Goal: Task Accomplishment & Management: Complete application form

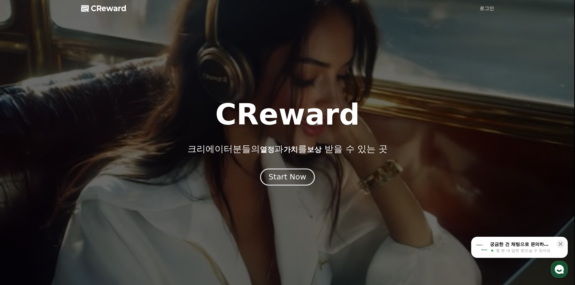
click at [292, 176] on div "Start Now" at bounding box center [287, 177] width 37 height 10
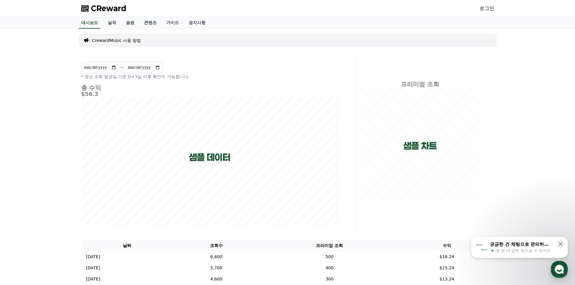
click at [492, 9] on link "로그인" at bounding box center [487, 8] width 15 height 7
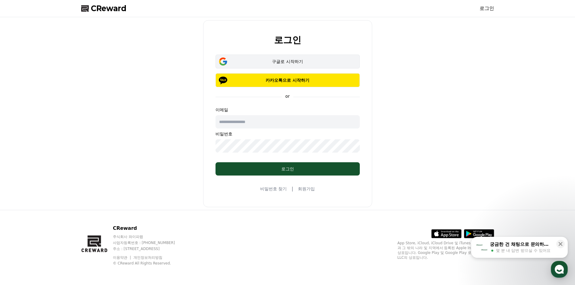
click at [305, 60] on div "구글로 시작하기" at bounding box center [287, 62] width 127 height 6
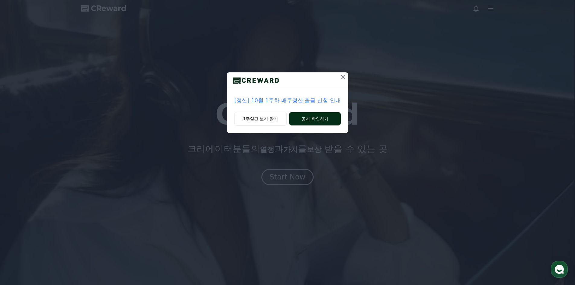
click at [337, 116] on button "공지 확인하기" at bounding box center [315, 118] width 52 height 13
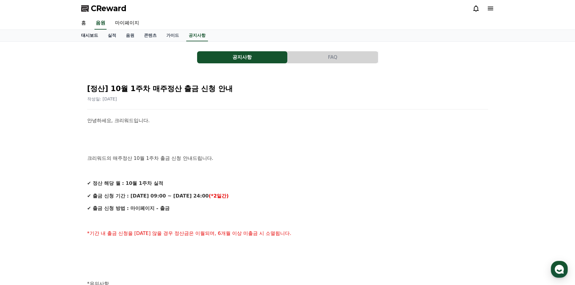
click at [83, 38] on link "대시보드" at bounding box center [89, 35] width 27 height 11
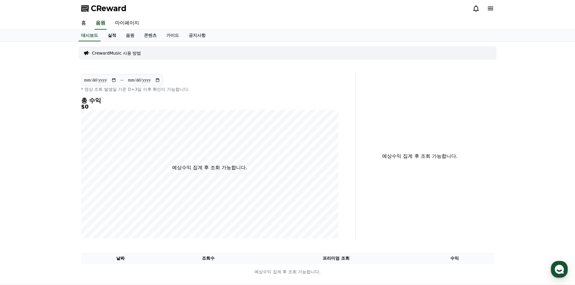
click at [112, 39] on link "실적" at bounding box center [112, 35] width 18 height 11
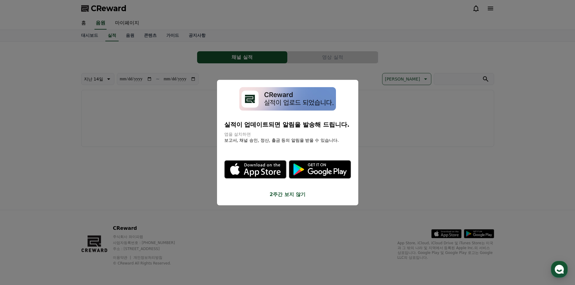
click at [135, 38] on button "close modal" at bounding box center [287, 142] width 575 height 285
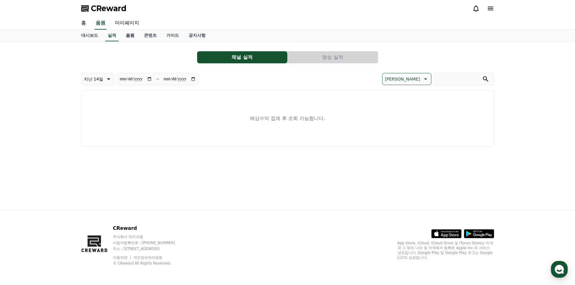
click at [131, 37] on link "음원" at bounding box center [130, 35] width 18 height 11
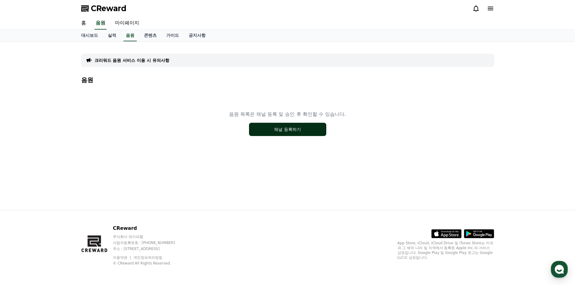
click at [290, 130] on button "채널 등록하기" at bounding box center [287, 129] width 77 height 13
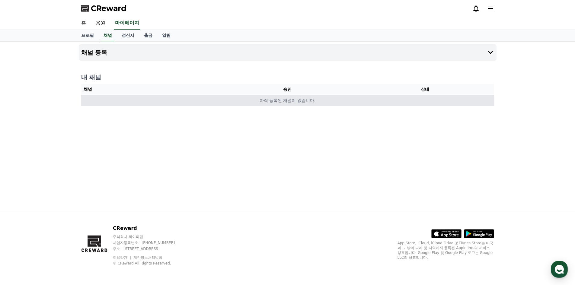
click at [282, 97] on td "아직 등록된 채널이 없습니다." at bounding box center [287, 100] width 413 height 11
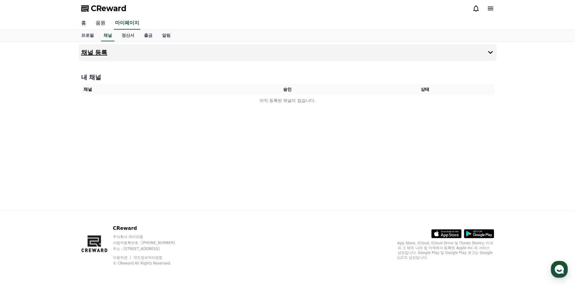
click at [100, 54] on h4 "채널 등록" at bounding box center [94, 52] width 26 height 7
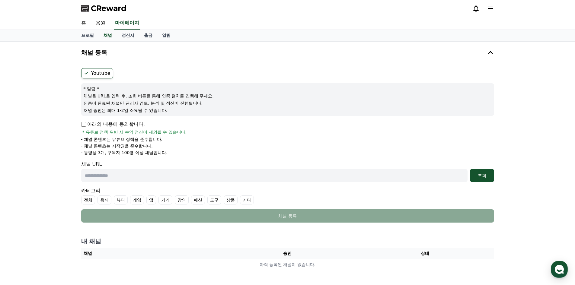
click at [127, 174] on input "text" at bounding box center [274, 175] width 387 height 13
paste input "**********"
type input "**********"
click at [480, 178] on div "조회" at bounding box center [482, 176] width 19 height 6
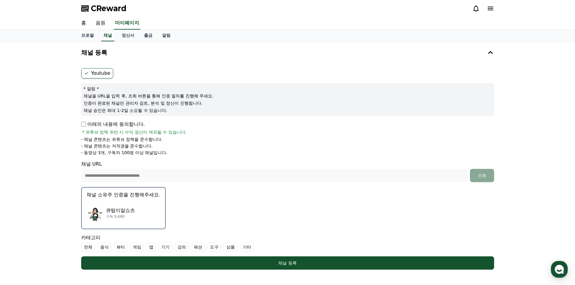
click at [114, 202] on div "큐떱이알쇼츠 구독 9,660" at bounding box center [124, 213] width 74 height 24
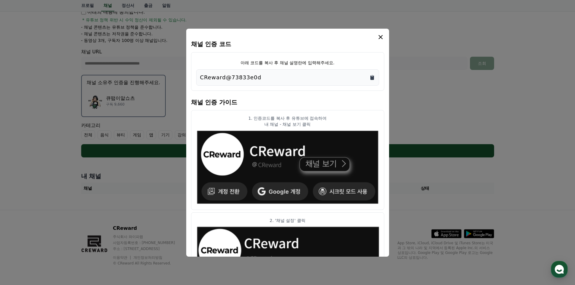
click at [373, 77] on icon "Copy to clipboard" at bounding box center [373, 78] width 4 height 5
click at [380, 39] on icon "modal" at bounding box center [380, 37] width 7 height 7
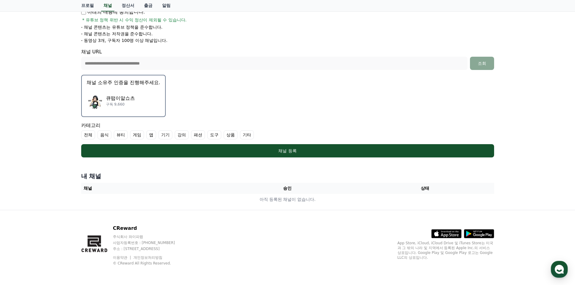
click at [147, 102] on div "큐떱이알쇼츠 구독 9,660" at bounding box center [124, 101] width 74 height 24
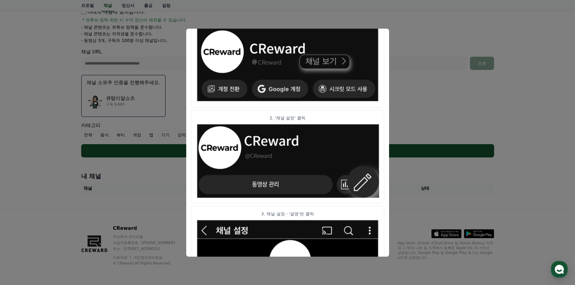
scroll to position [82, 0]
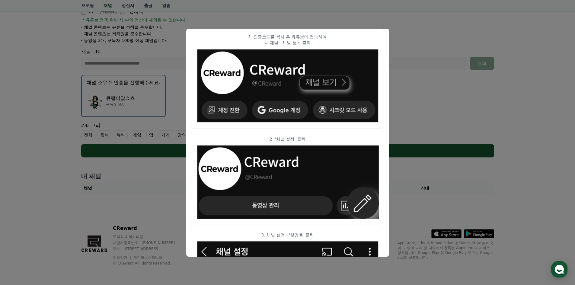
click at [453, 108] on button "close modal" at bounding box center [287, 142] width 575 height 285
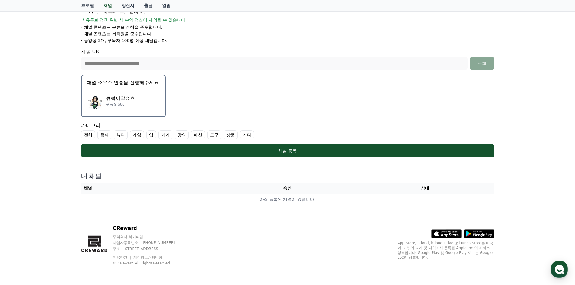
scroll to position [0, 0]
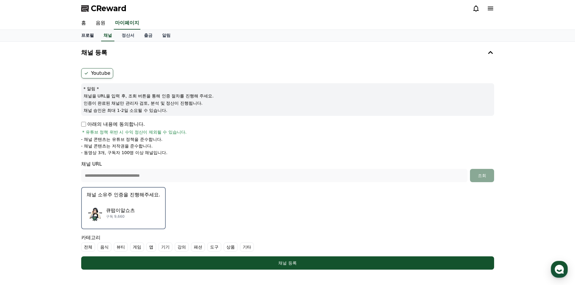
click at [88, 36] on link "프로필" at bounding box center [87, 35] width 22 height 11
select select "**********"
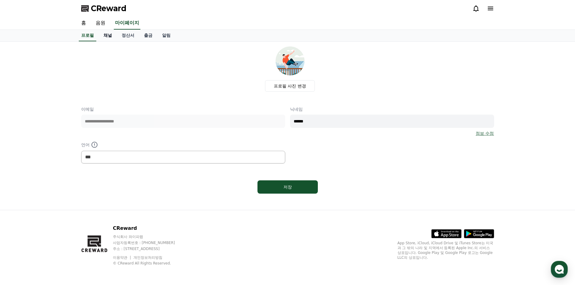
click at [109, 35] on link "채널" at bounding box center [108, 35] width 18 height 11
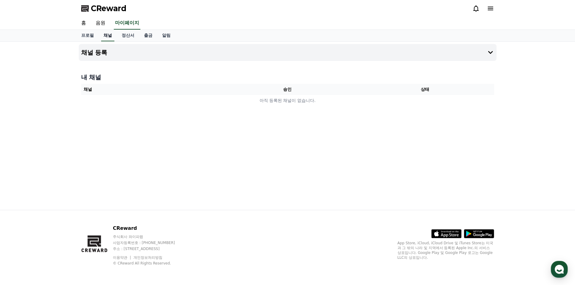
click at [109, 35] on link "채널" at bounding box center [107, 35] width 13 height 11
click at [491, 53] on icon at bounding box center [490, 52] width 5 height 3
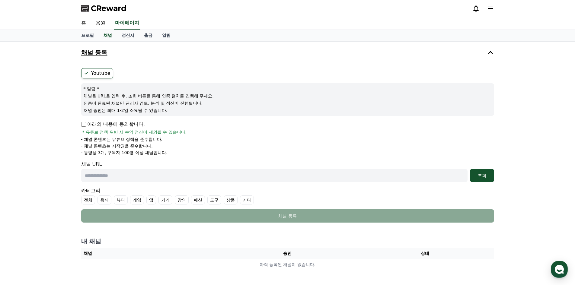
click at [90, 73] on label "Youtube" at bounding box center [97, 73] width 32 height 10
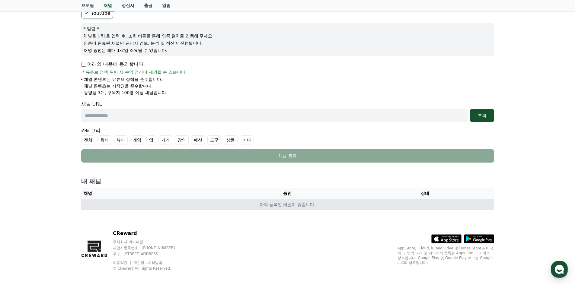
scroll to position [60, 0]
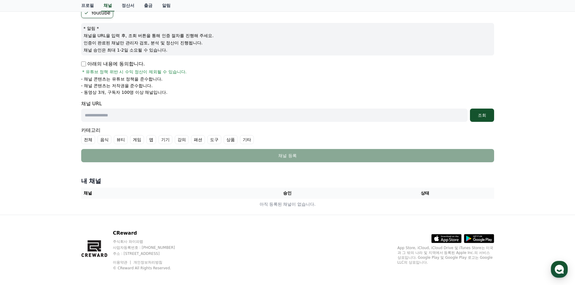
click at [140, 112] on input "text" at bounding box center [274, 115] width 387 height 13
paste input "**********"
type input "**********"
click at [481, 114] on div "조회" at bounding box center [482, 115] width 19 height 6
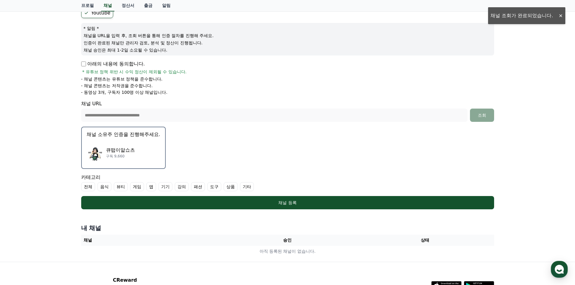
click at [104, 142] on div "큐떱이알쇼츠 구독 9,660" at bounding box center [124, 153] width 74 height 24
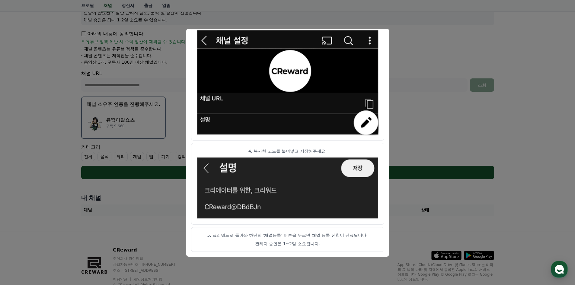
scroll to position [263, 0]
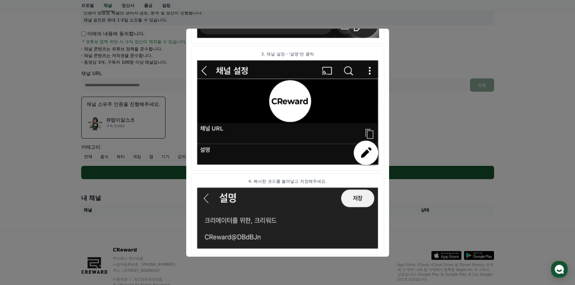
click at [436, 115] on button "close modal" at bounding box center [287, 142] width 575 height 285
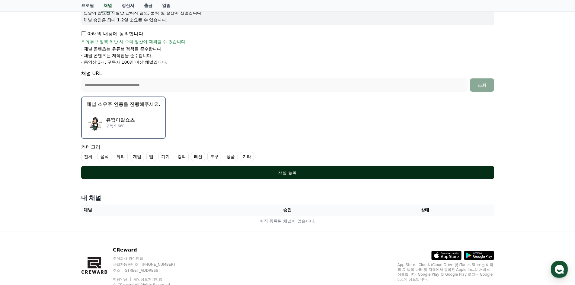
click at [288, 169] on button "채널 등록" at bounding box center [287, 172] width 413 height 13
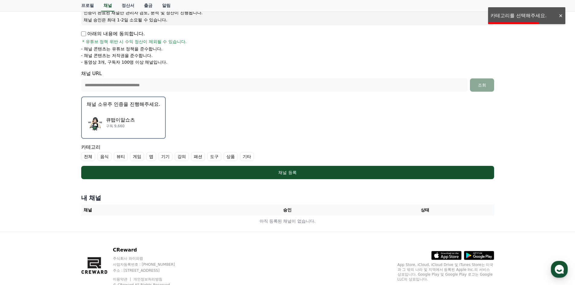
click at [150, 121] on div "큐떱이알쇼츠 구독 9,660" at bounding box center [124, 123] width 74 height 24
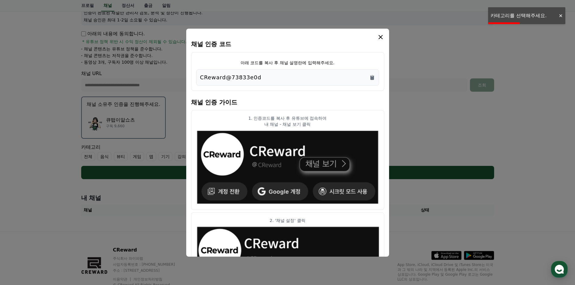
click at [376, 35] on div "modal" at bounding box center [287, 37] width 193 height 7
click at [378, 38] on icon "modal" at bounding box center [380, 37] width 7 height 7
click at [380, 38] on icon "modal" at bounding box center [381, 37] width 4 height 4
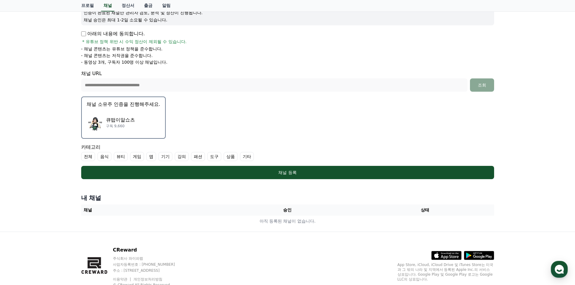
click at [91, 156] on label "전체" at bounding box center [88, 156] width 14 height 9
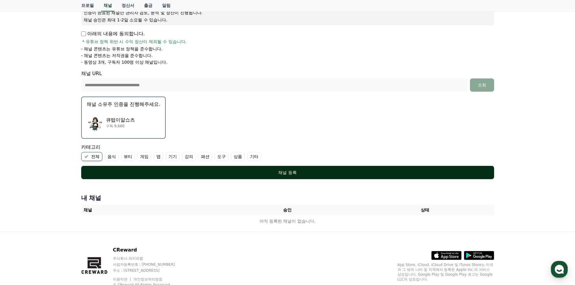
click at [293, 175] on div "채널 등록" at bounding box center [287, 173] width 389 height 6
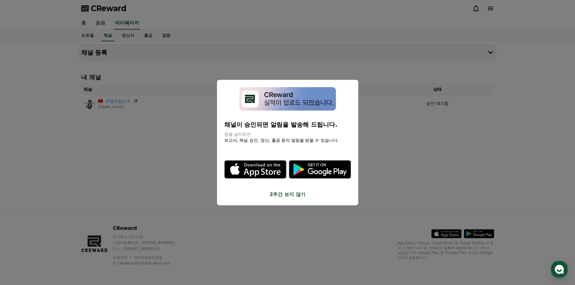
click at [472, 147] on button "close modal" at bounding box center [287, 142] width 575 height 285
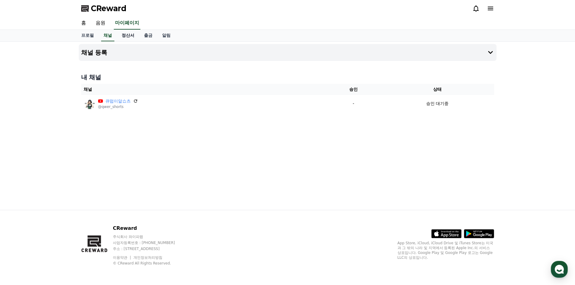
click at [128, 36] on link "정산서" at bounding box center [128, 35] width 22 height 11
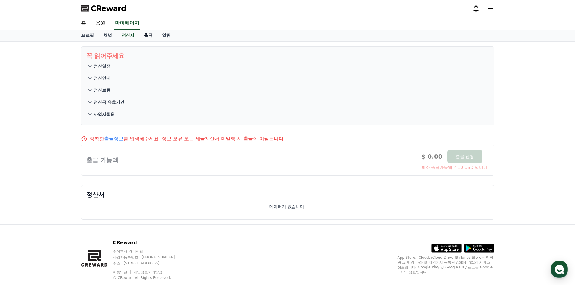
click at [148, 36] on link "출금" at bounding box center [148, 35] width 18 height 11
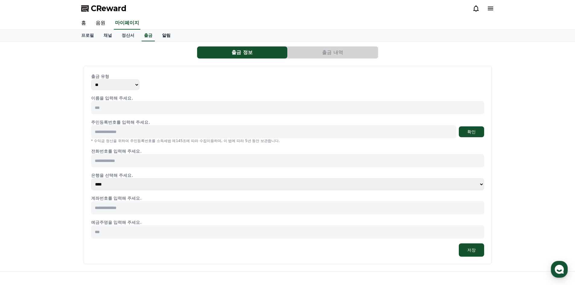
click at [170, 35] on link "알림" at bounding box center [166, 35] width 18 height 11
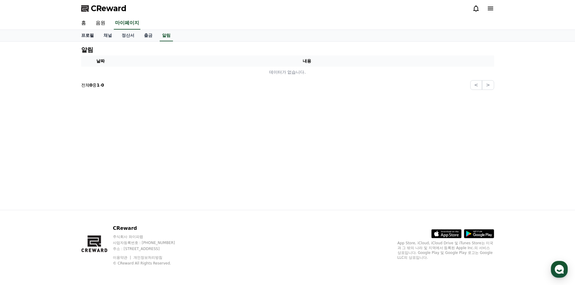
click at [90, 35] on link "프로필" at bounding box center [87, 35] width 22 height 11
select select "**********"
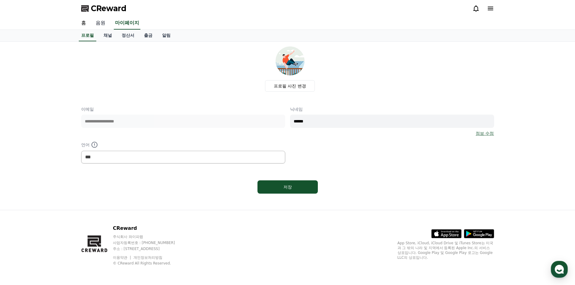
click at [104, 18] on link "음원" at bounding box center [100, 23] width 19 height 13
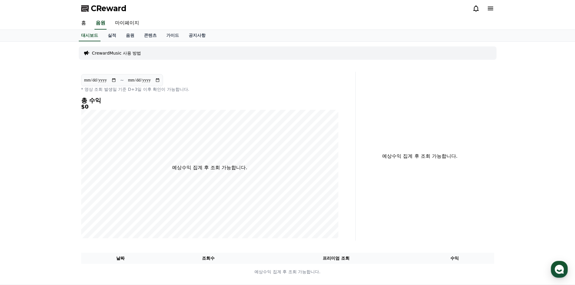
click at [136, 51] on p "CrewardMusic 사용 방법" at bounding box center [116, 53] width 49 height 6
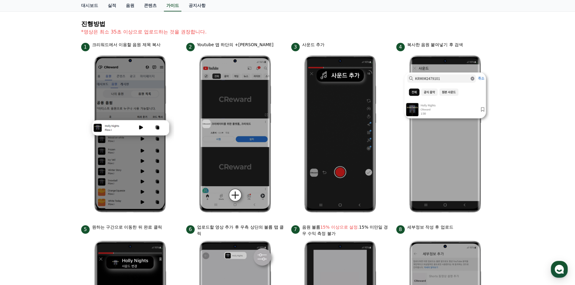
scroll to position [60, 0]
